Goal: Information Seeking & Learning: Learn about a topic

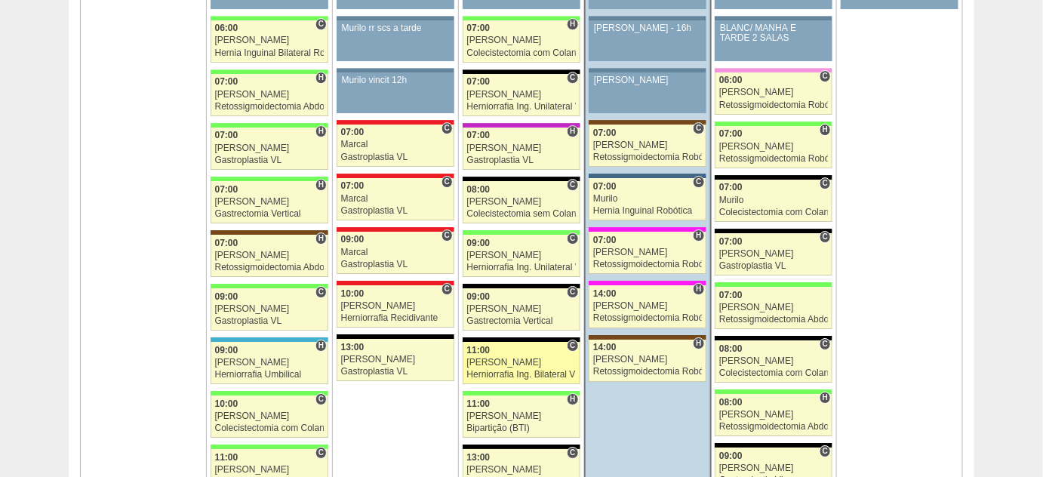
scroll to position [1509, 0]
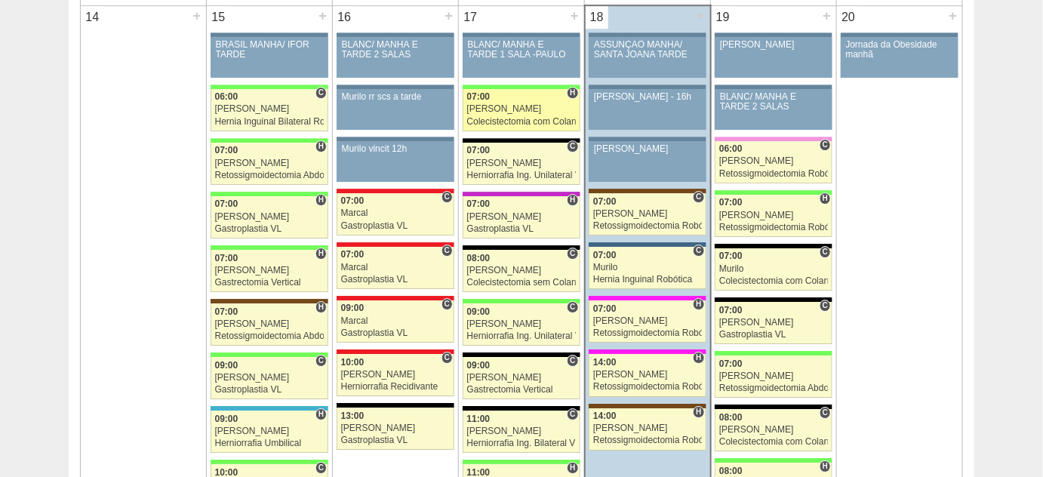
click at [509, 117] on div "Colecistectomia com Colangiografia VL" at bounding box center [521, 122] width 109 height 10
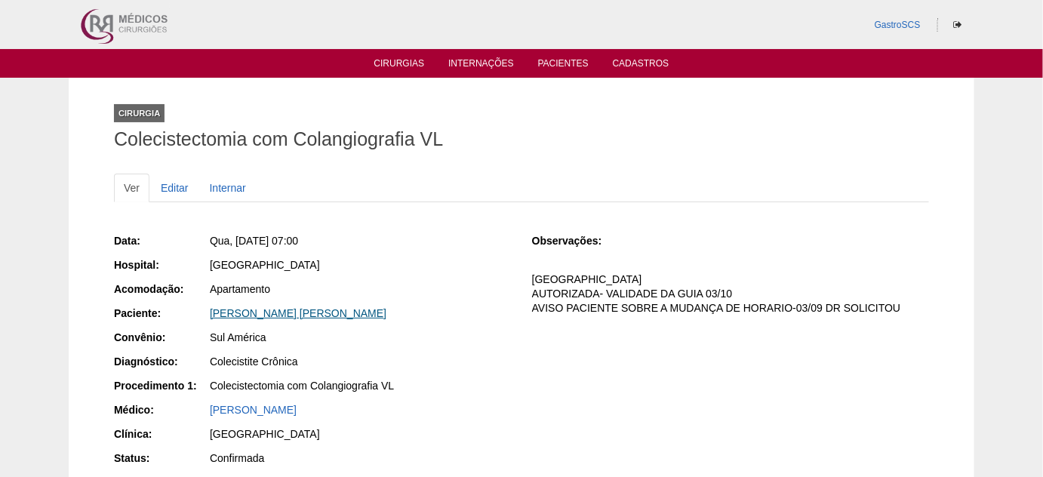
click at [272, 316] on link "Monick Rafhaela Braga de Andrade" at bounding box center [298, 313] width 177 height 12
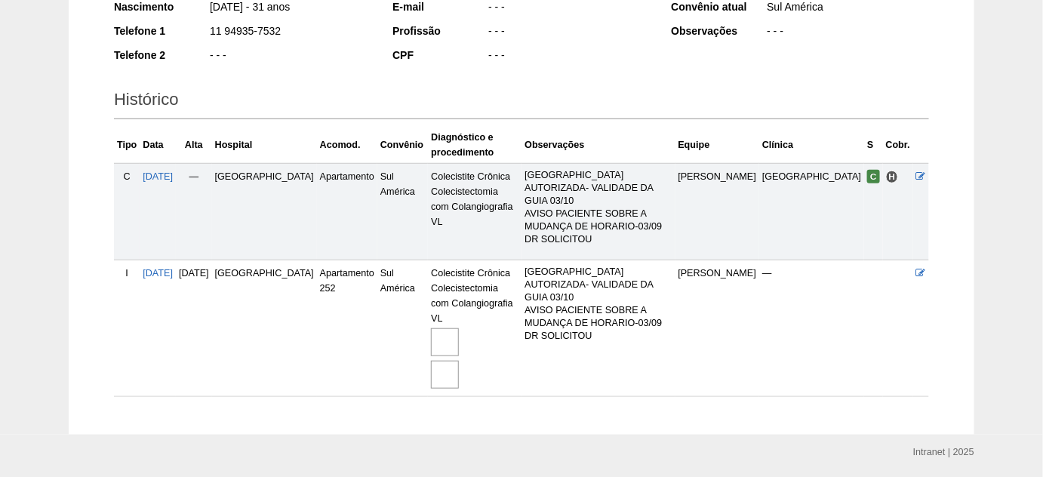
scroll to position [278, 0]
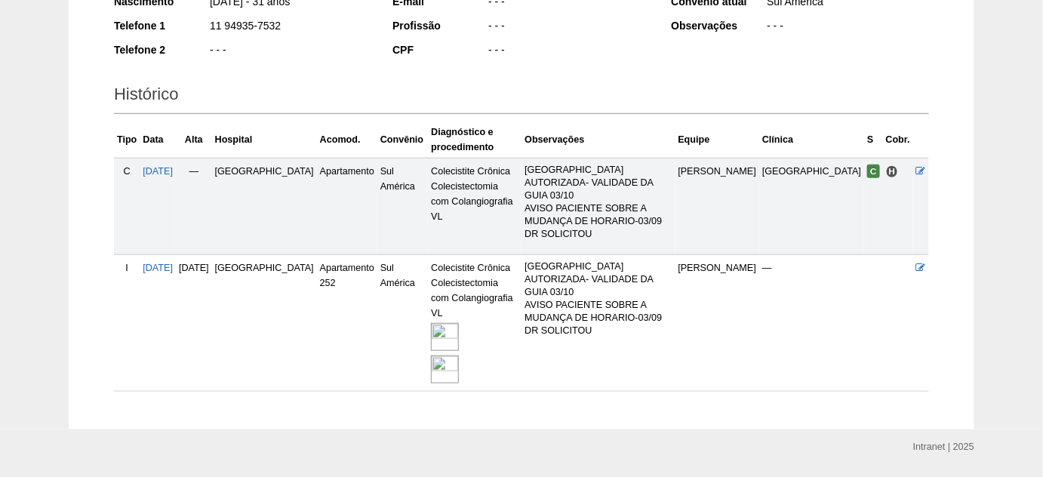
click at [431, 355] on img at bounding box center [445, 369] width 28 height 28
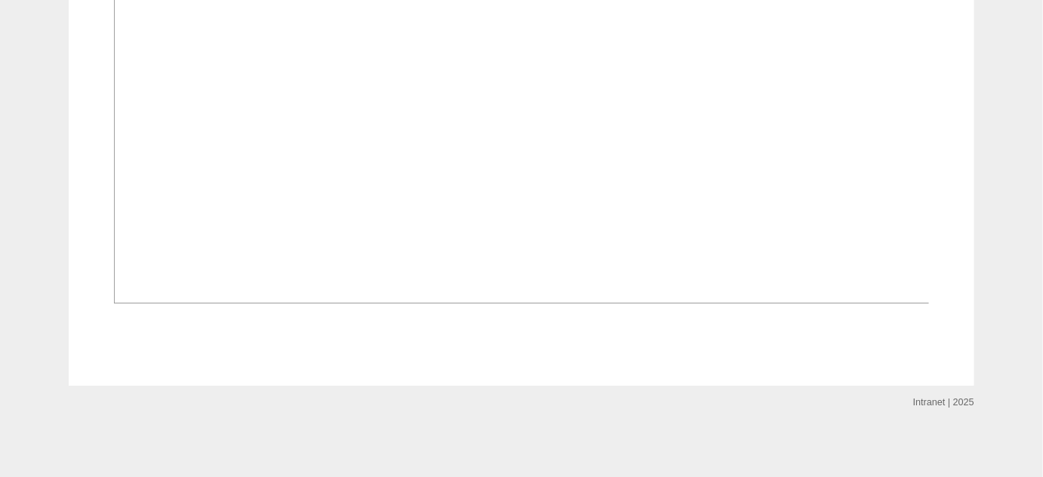
scroll to position [2126, 0]
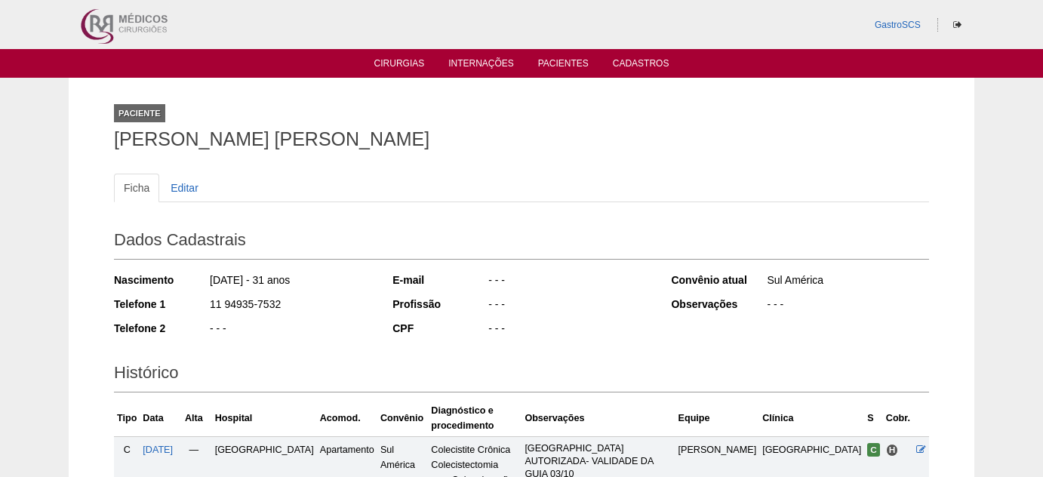
scroll to position [277, 0]
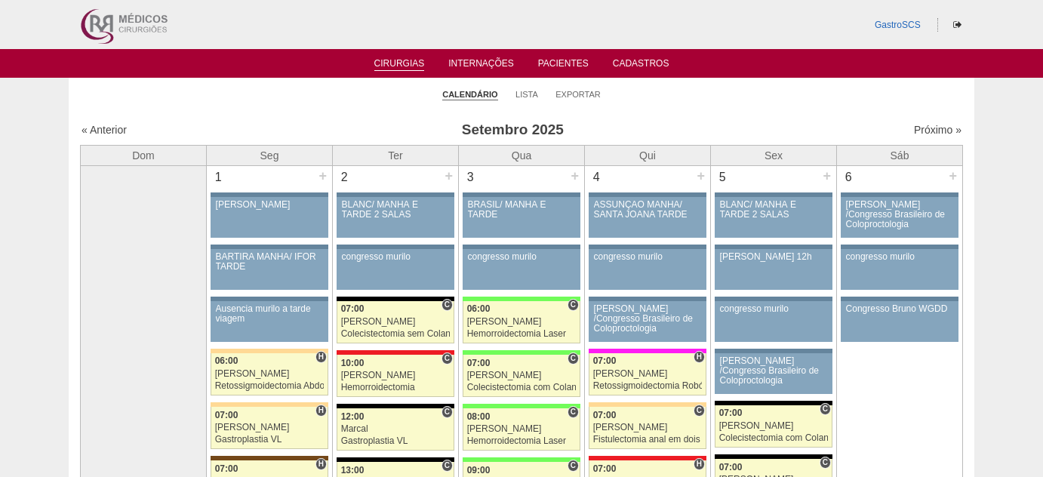
scroll to position [1504, 0]
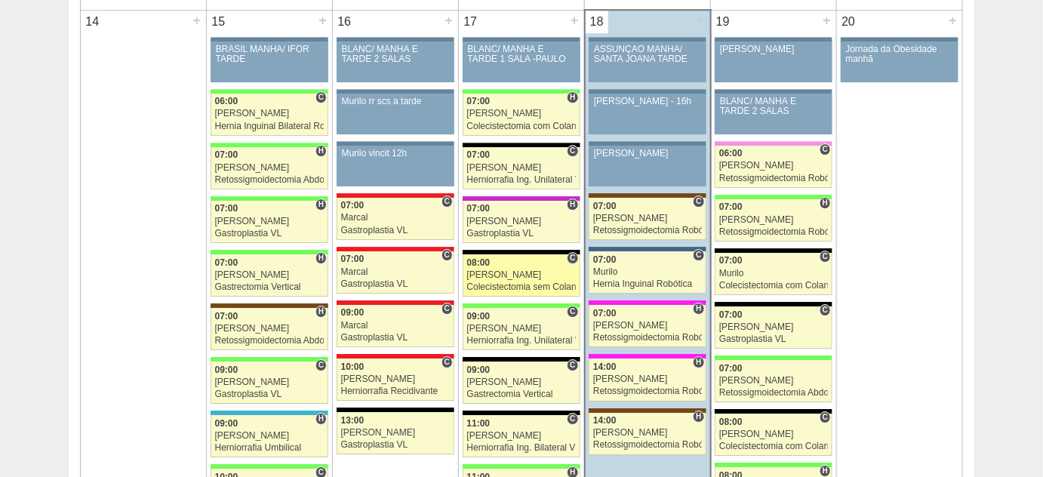
click at [495, 270] on div "Paulo Regina" at bounding box center [521, 275] width 109 height 10
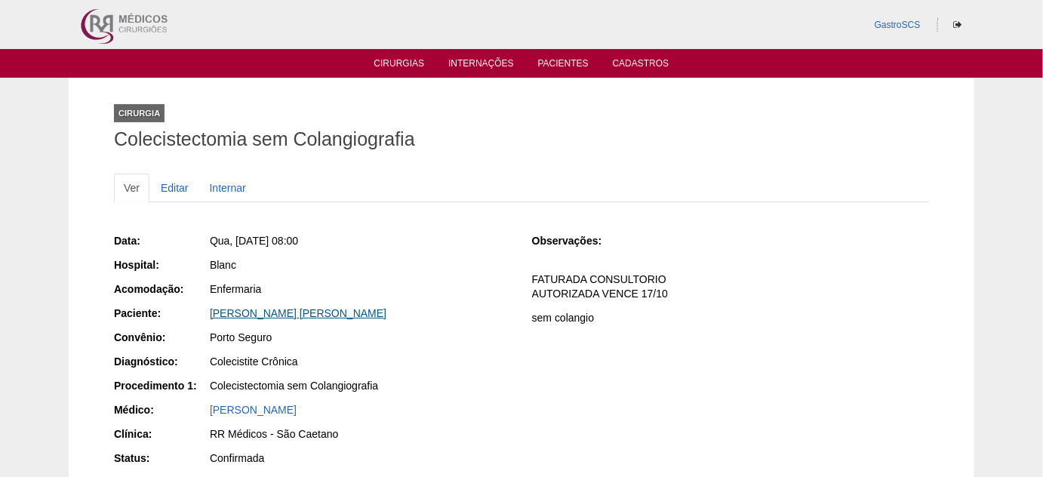
click at [284, 315] on link "Paloma Batista Palma" at bounding box center [298, 313] width 177 height 12
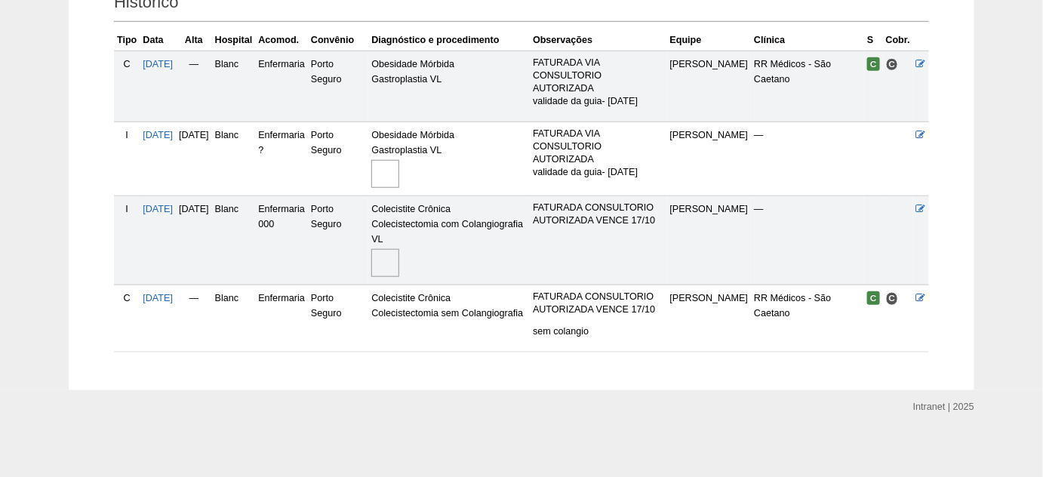
scroll to position [371, 0]
click at [399, 266] on img at bounding box center [385, 262] width 28 height 28
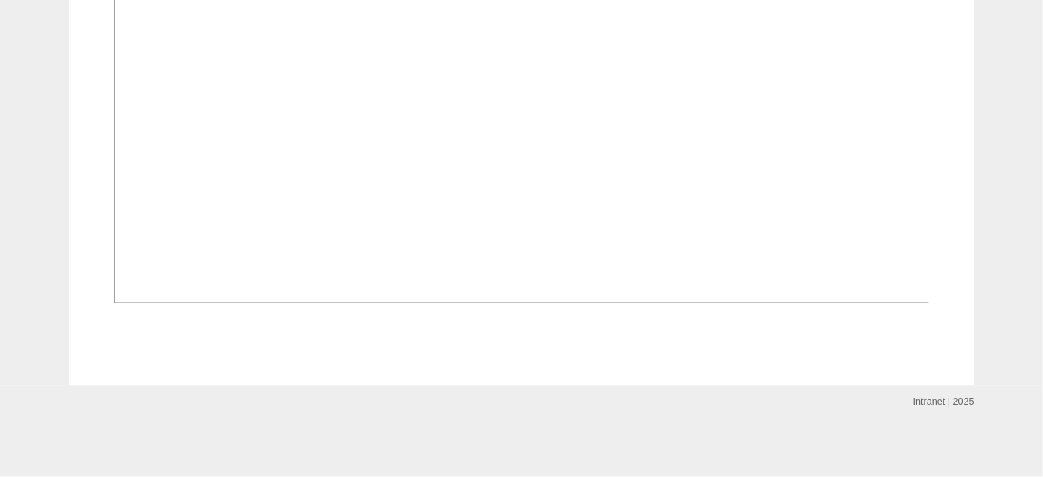
scroll to position [1166, 0]
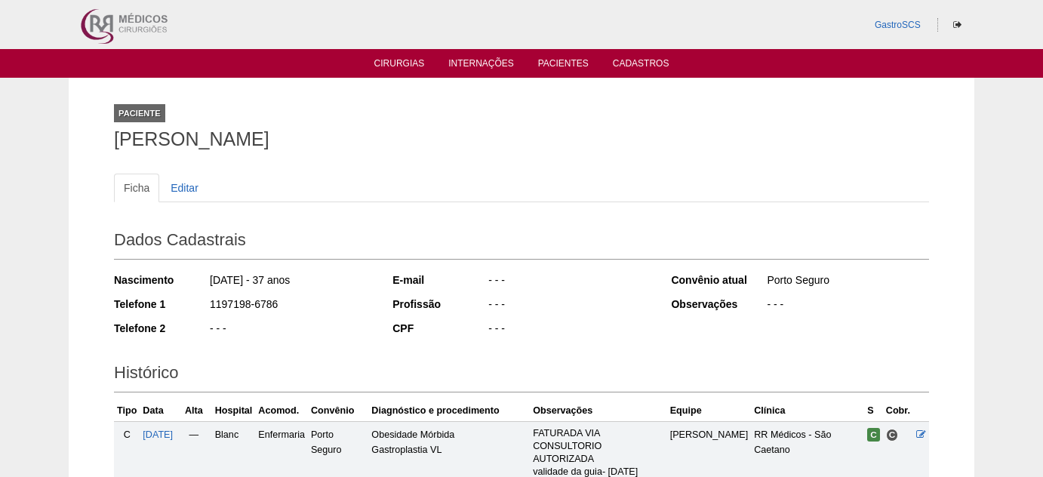
scroll to position [365, 0]
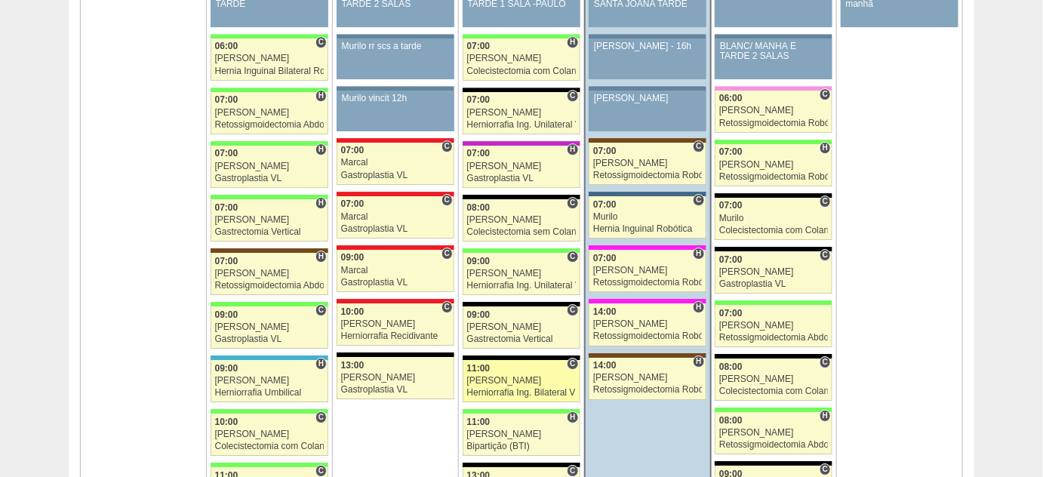
scroll to position [1642, 0]
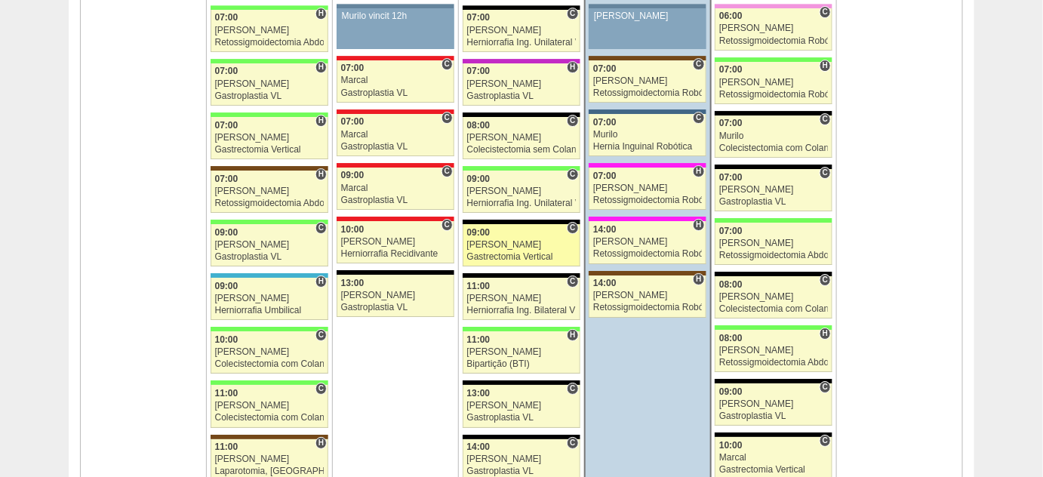
click at [499, 242] on link "88582 Paulo Regina C 09:00 Paulo Regina Gastrectomia Vertical Hospital Blanc RR…" at bounding box center [521, 245] width 118 height 42
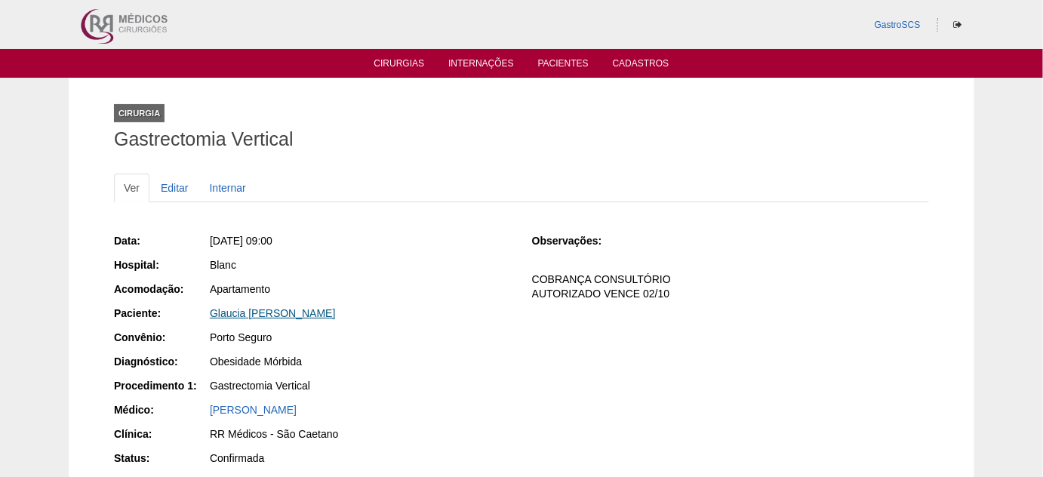
click at [303, 312] on link "Glaucia [PERSON_NAME]" at bounding box center [273, 313] width 126 height 12
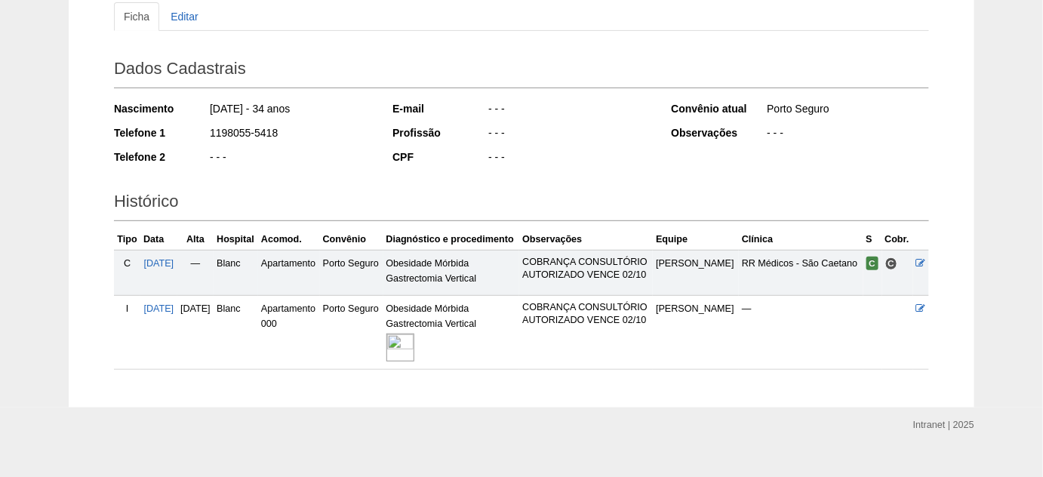
scroll to position [191, 0]
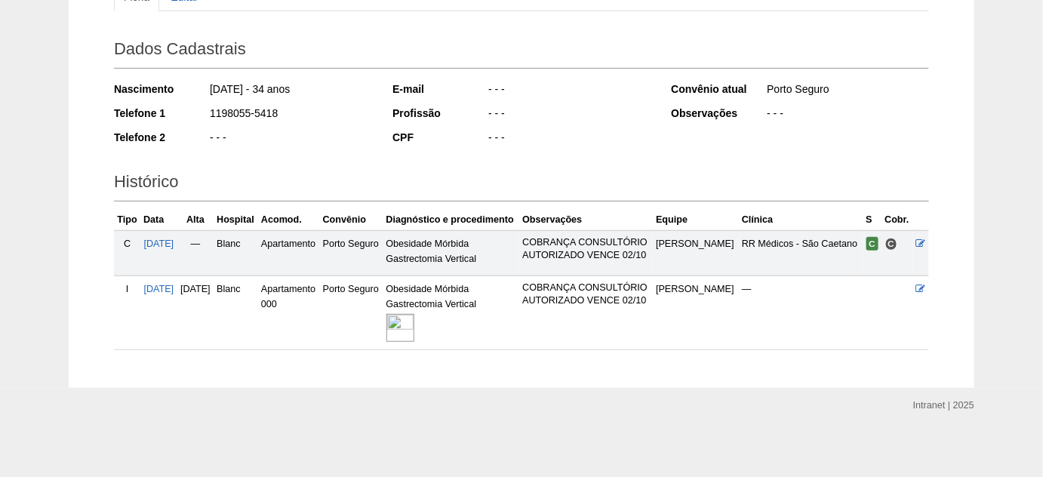
click at [414, 314] on img at bounding box center [400, 328] width 28 height 28
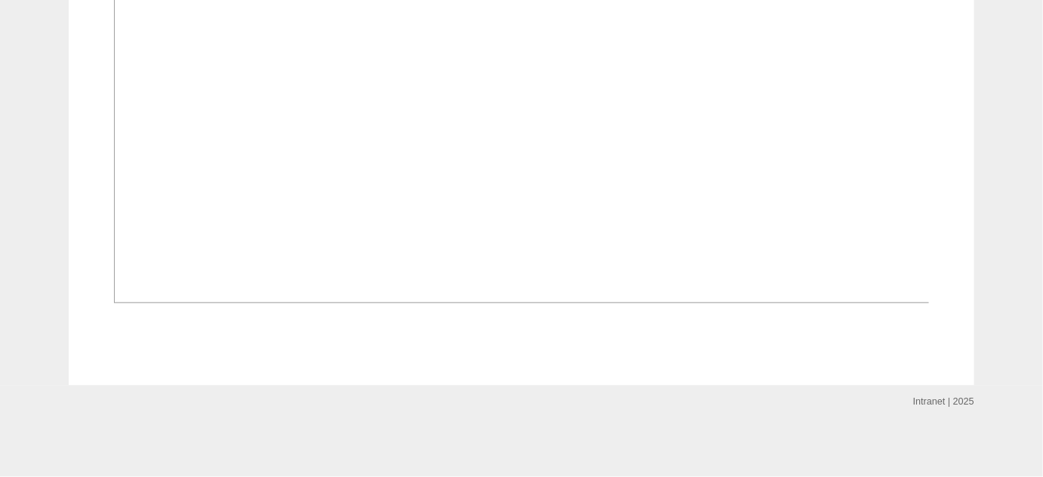
scroll to position [1097, 0]
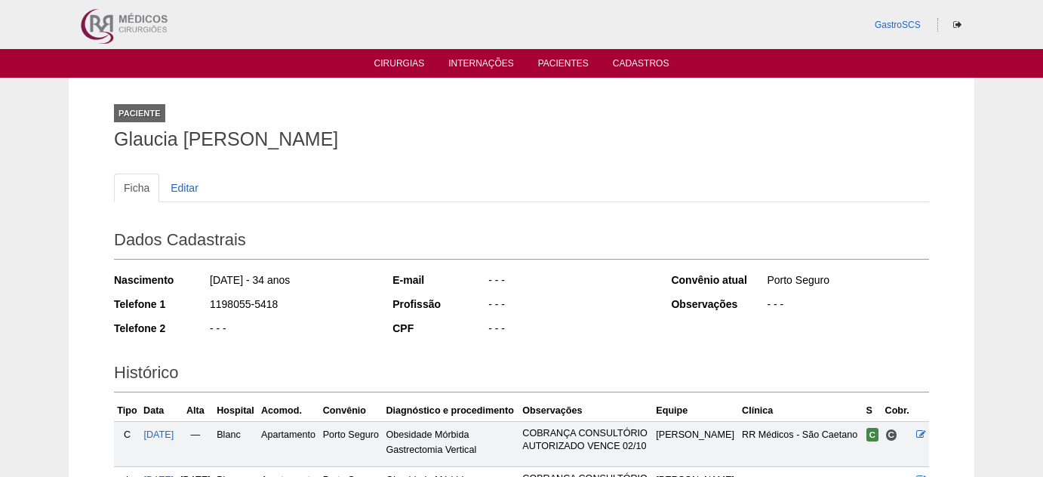
scroll to position [183, 0]
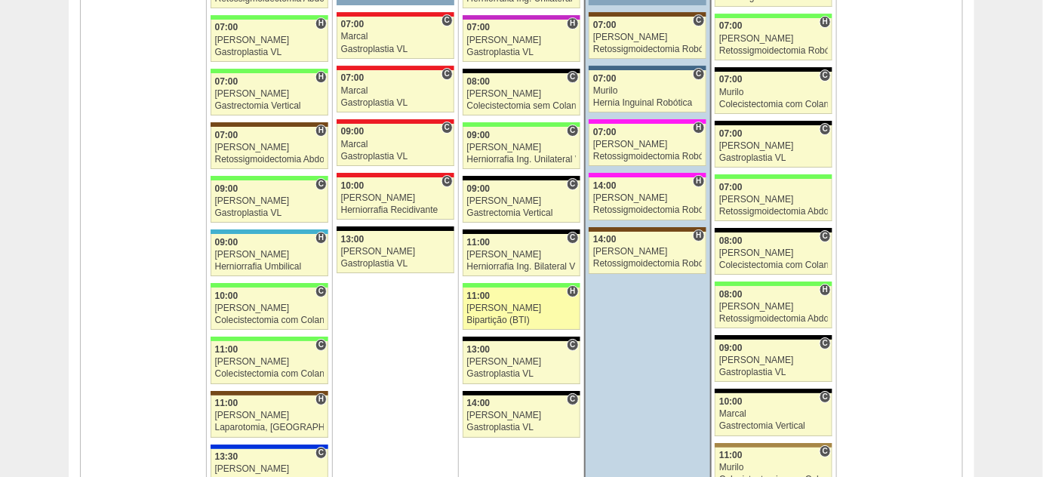
scroll to position [1709, 0]
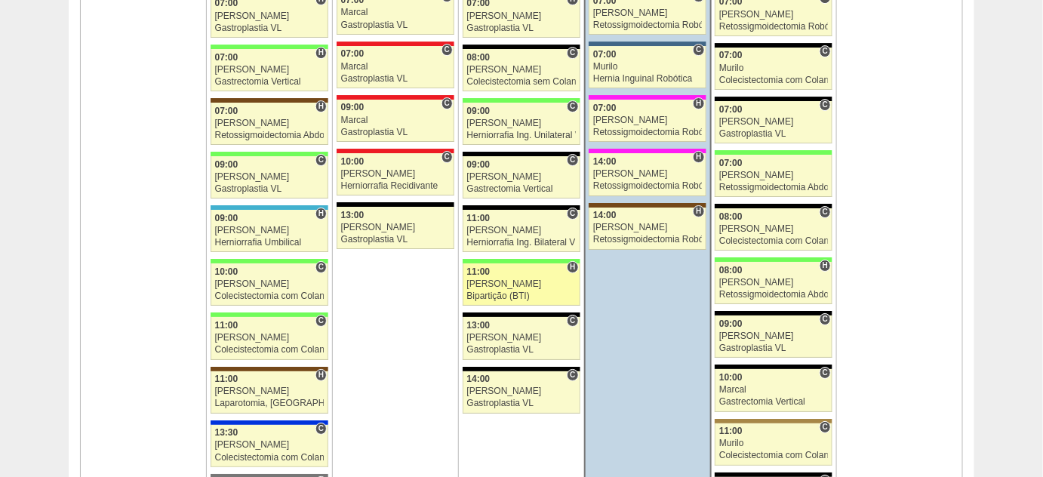
click at [502, 291] on div "Bipartição (BTI)" at bounding box center [521, 296] width 109 height 10
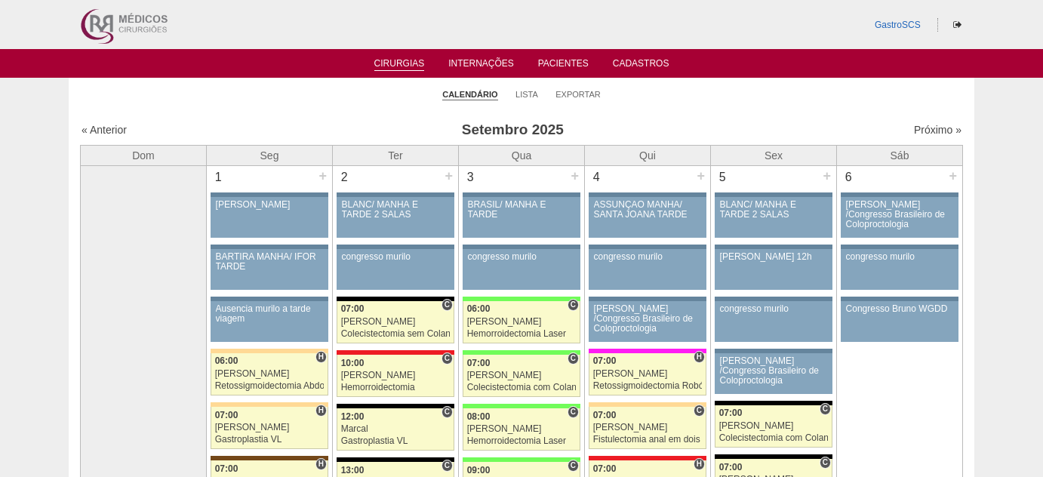
scroll to position [1709, 0]
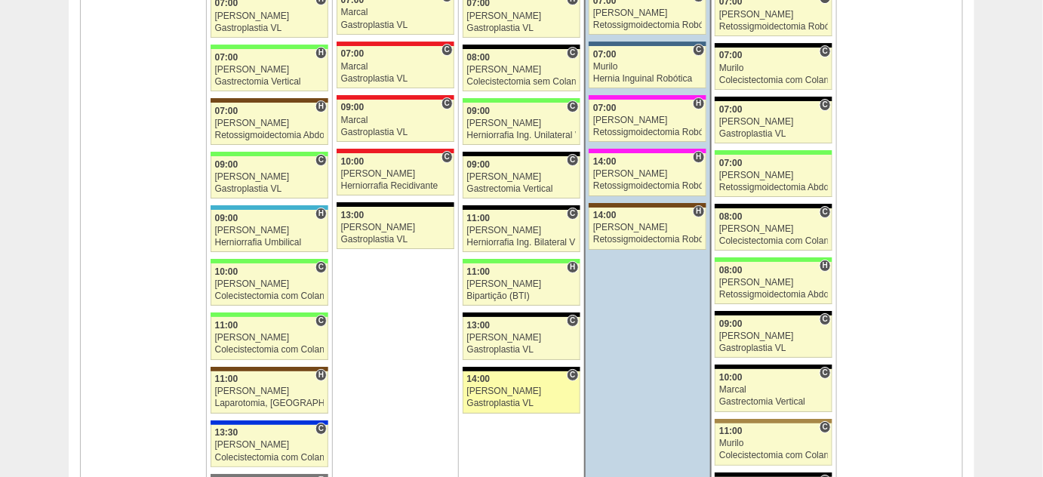
click at [496, 398] on div "Gastroplastia VL" at bounding box center [521, 403] width 109 height 10
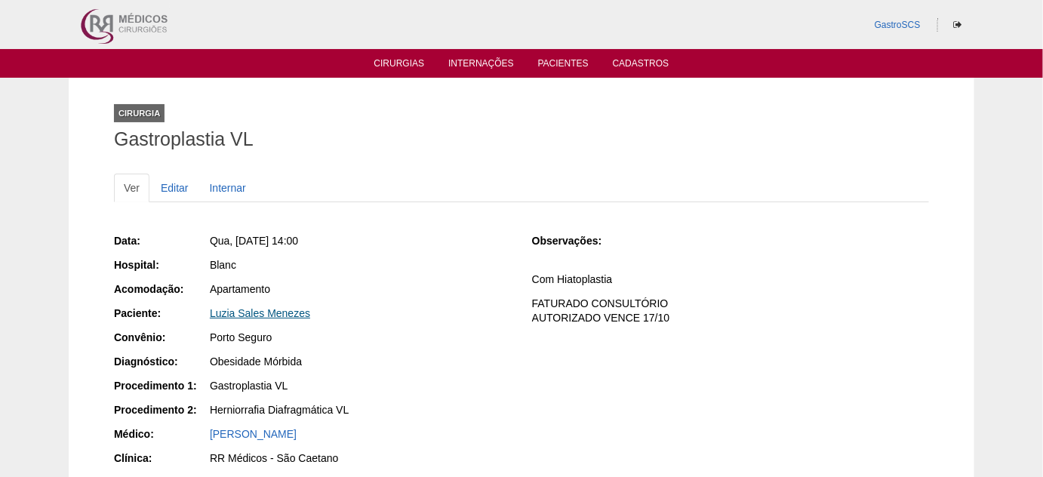
click at [264, 314] on link "Luzia Sales Menezes" at bounding box center [260, 313] width 100 height 12
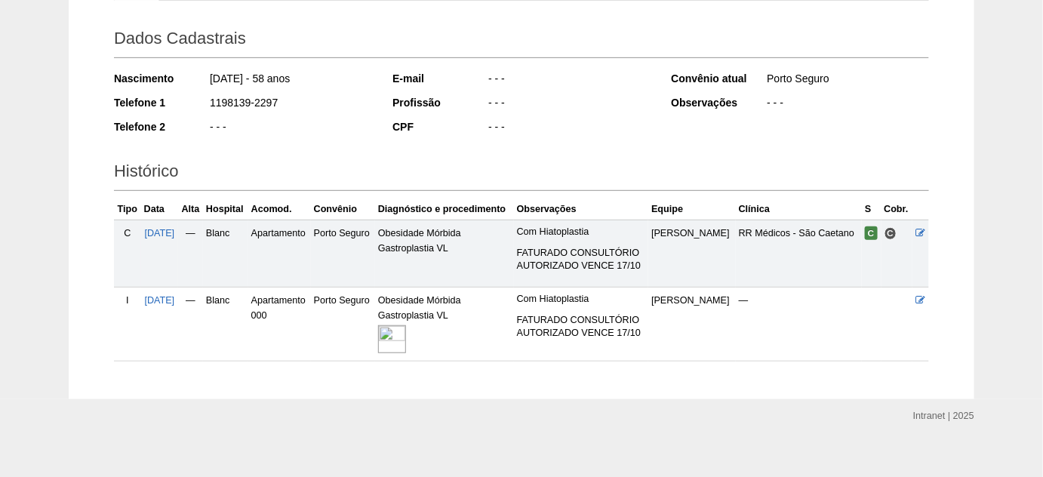
scroll to position [212, 0]
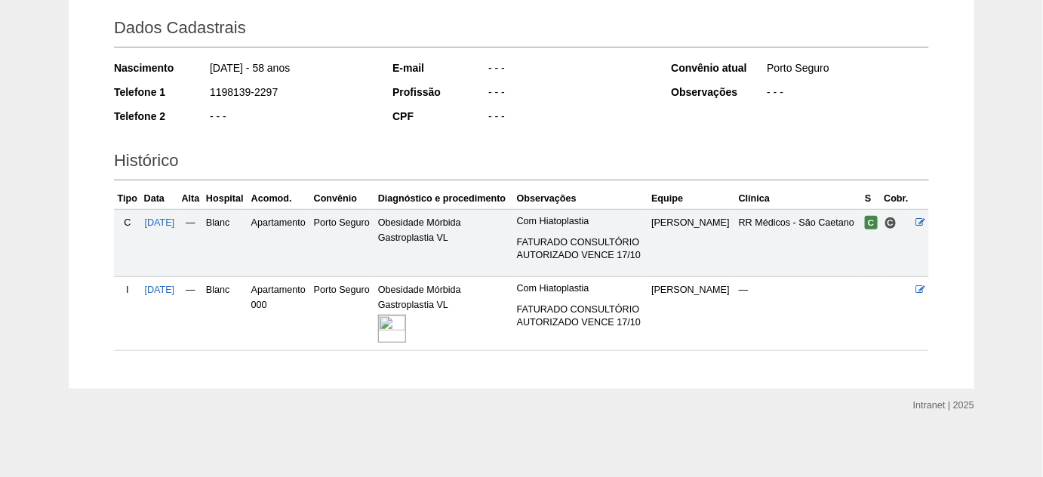
click at [406, 323] on img at bounding box center [392, 329] width 28 height 28
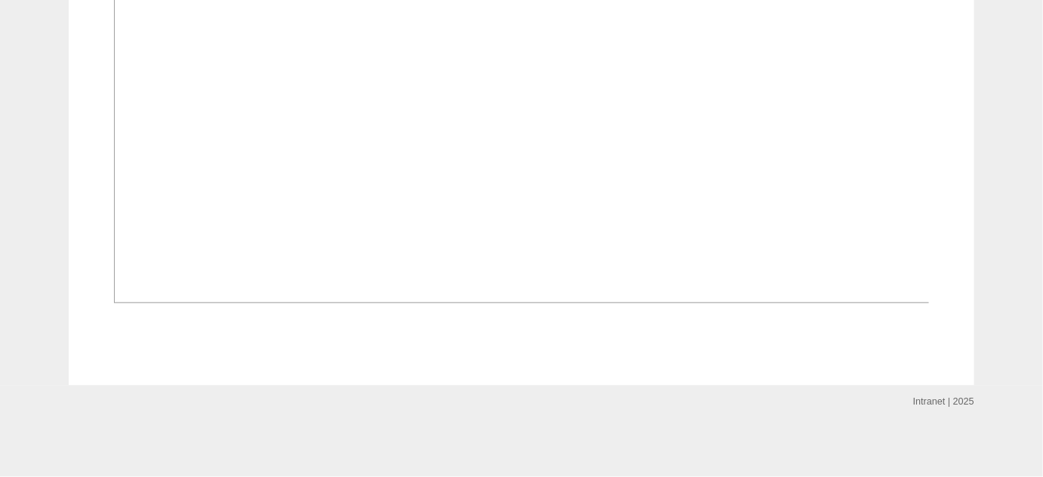
scroll to position [1166, 0]
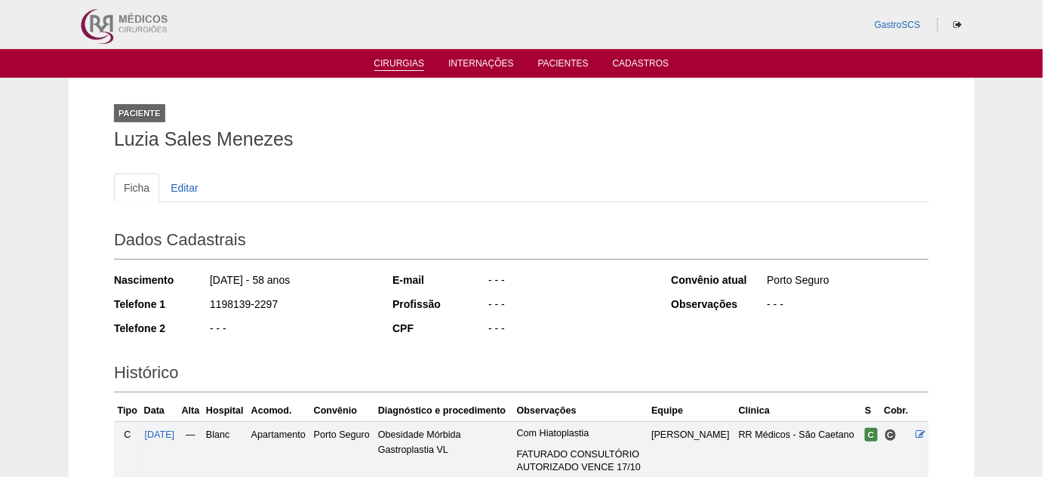
click at [412, 62] on link "Cirurgias" at bounding box center [399, 64] width 51 height 13
